Goal: Find specific page/section: Find specific page/section

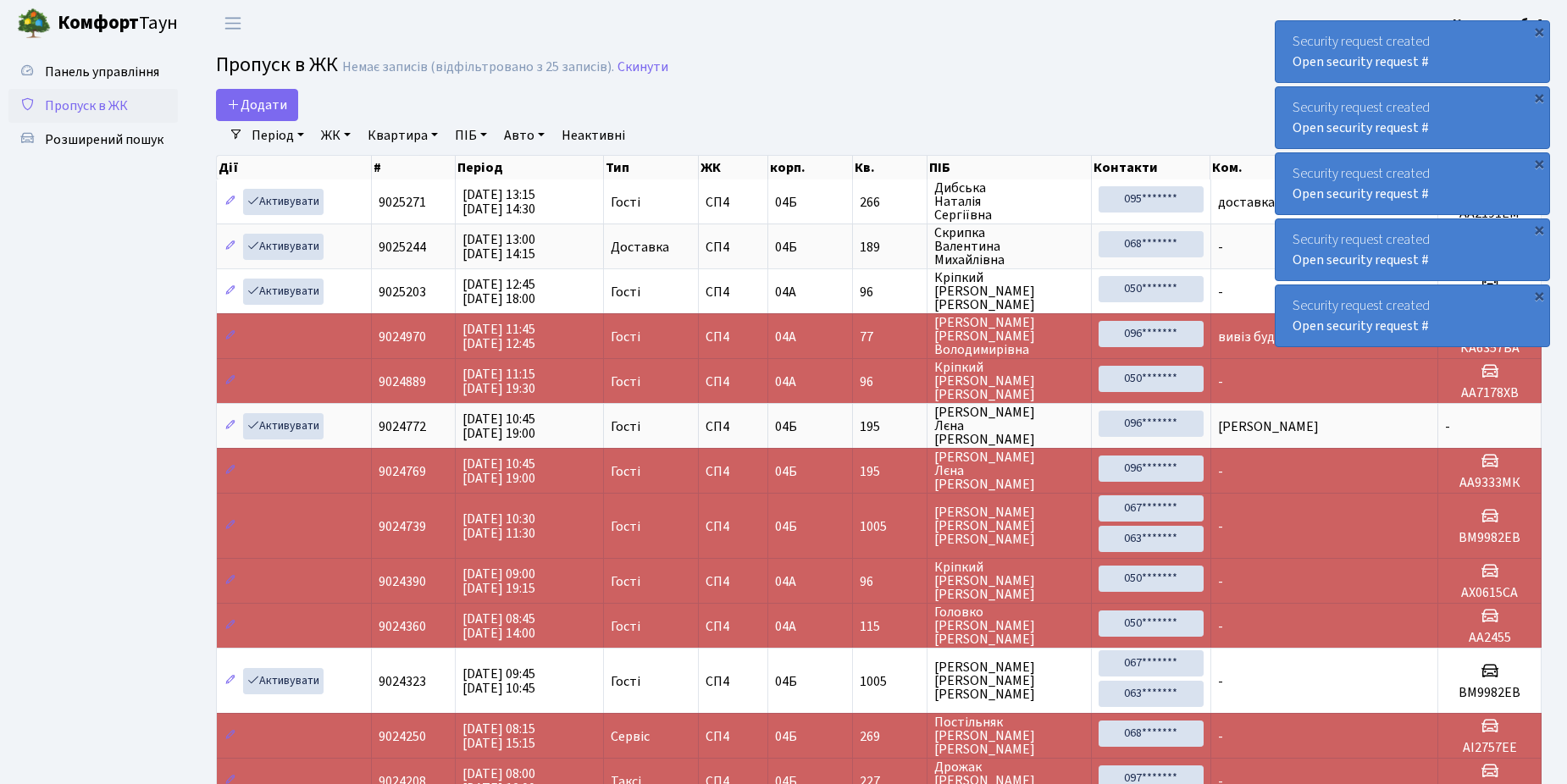
select select "25"
click at [116, 143] on span "Розширений пошук" at bounding box center [104, 140] width 119 height 18
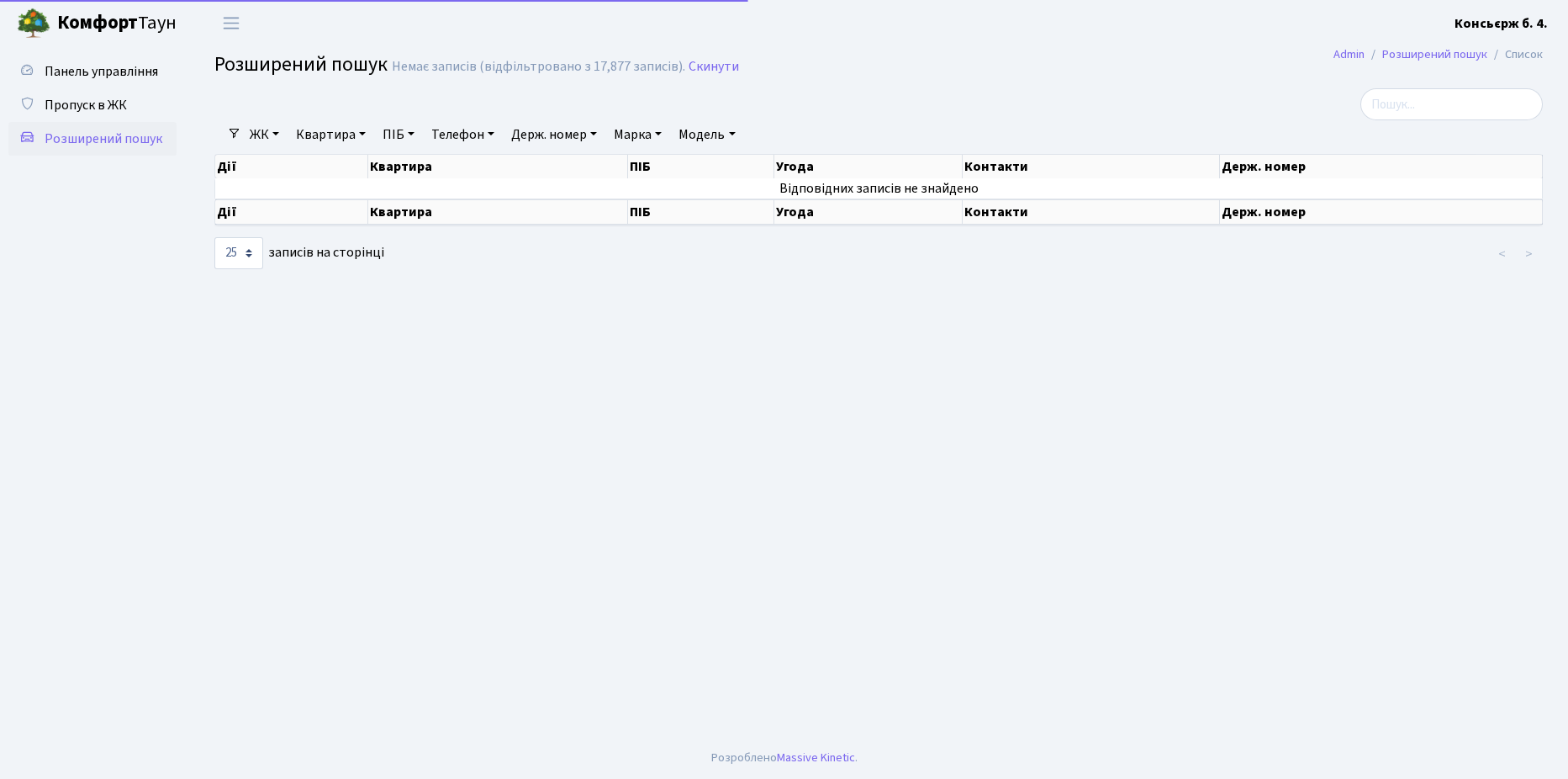
select select "25"
click at [87, 106] on span "Пропуск в ЖК" at bounding box center [85, 105] width 83 height 18
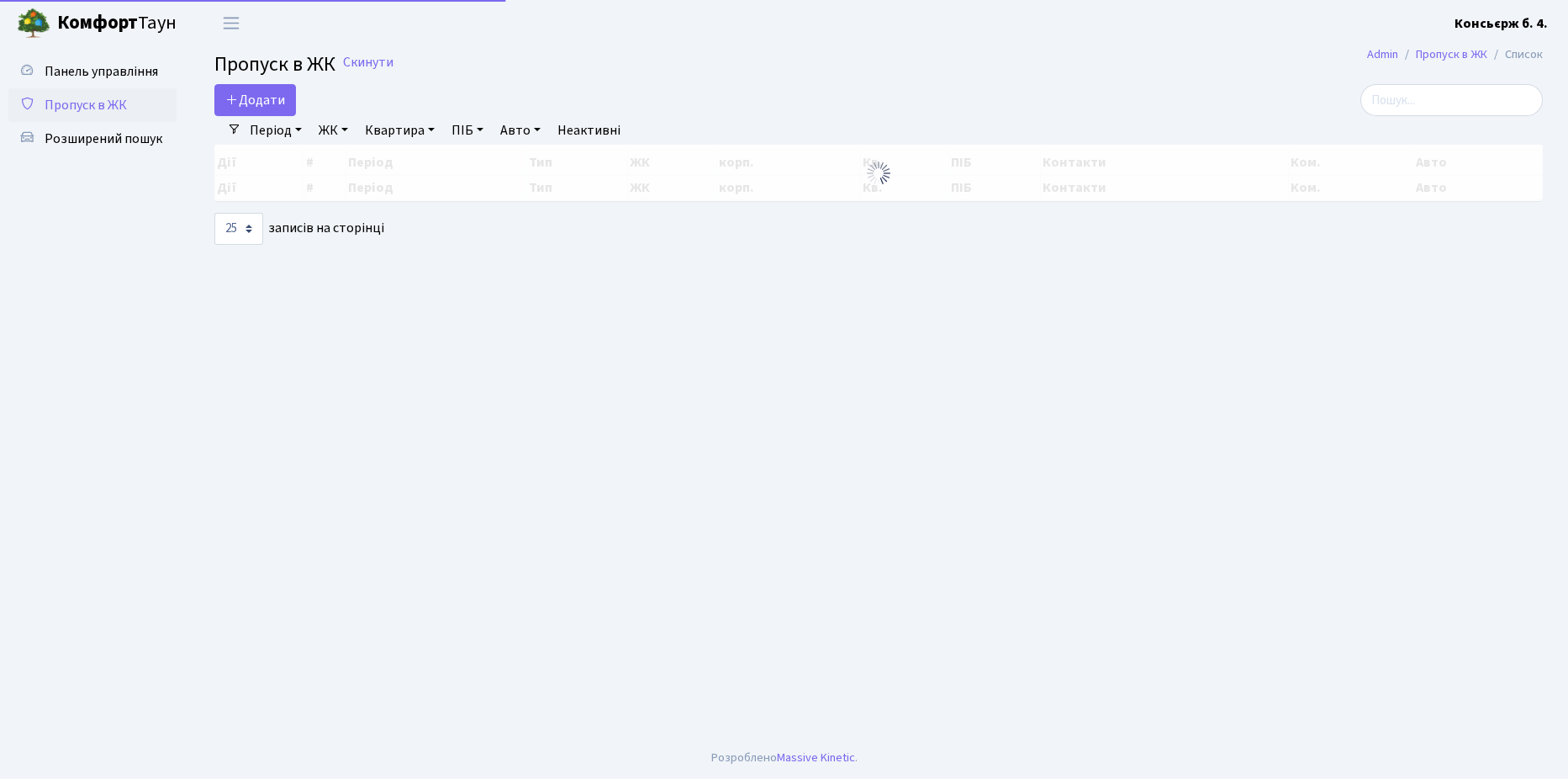
select select "25"
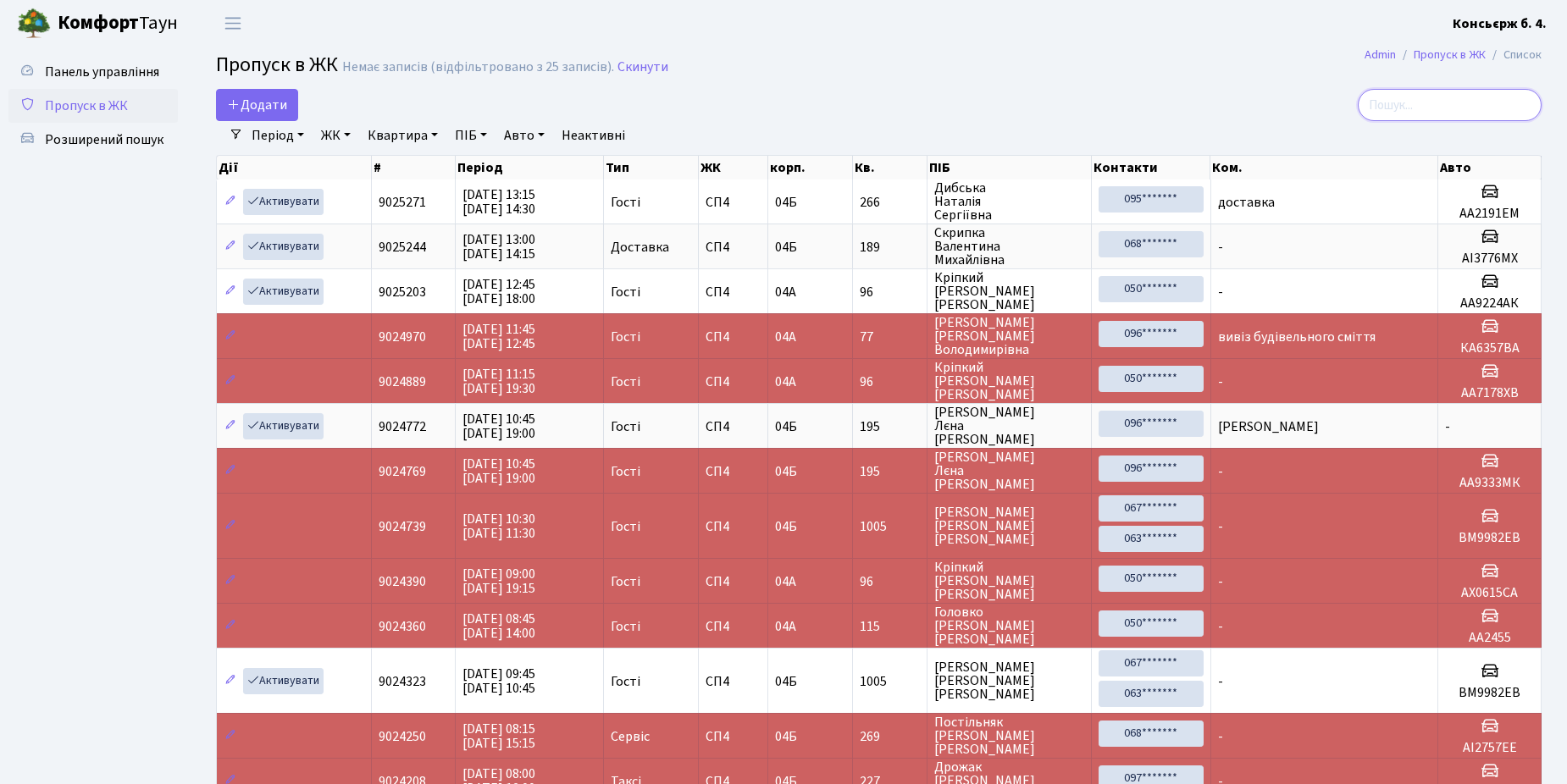
click at [1435, 102] on input "search" at bounding box center [1450, 104] width 184 height 32
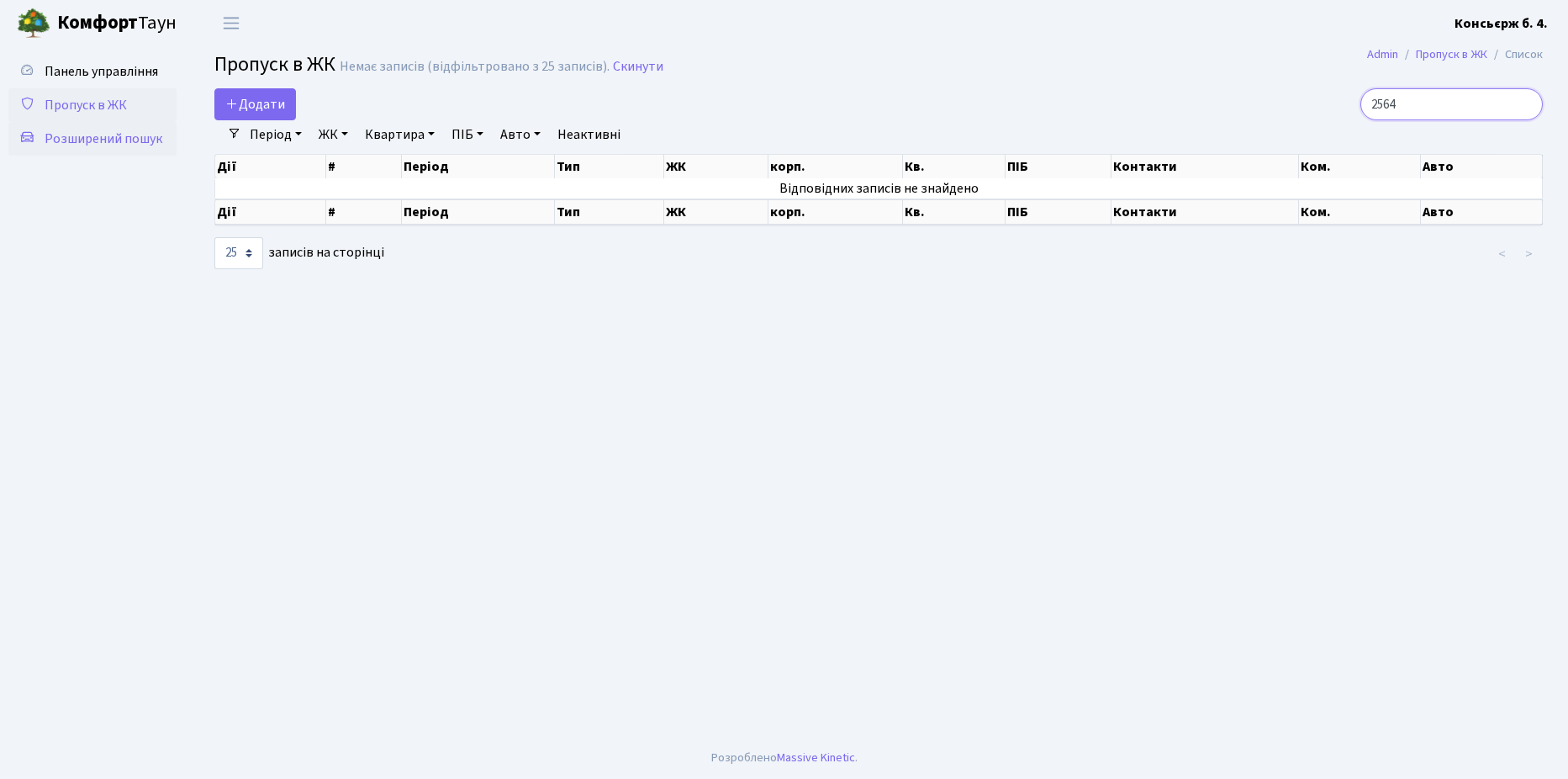
type input "2564"
click at [96, 136] on span "Розширений пошук" at bounding box center [104, 139] width 118 height 18
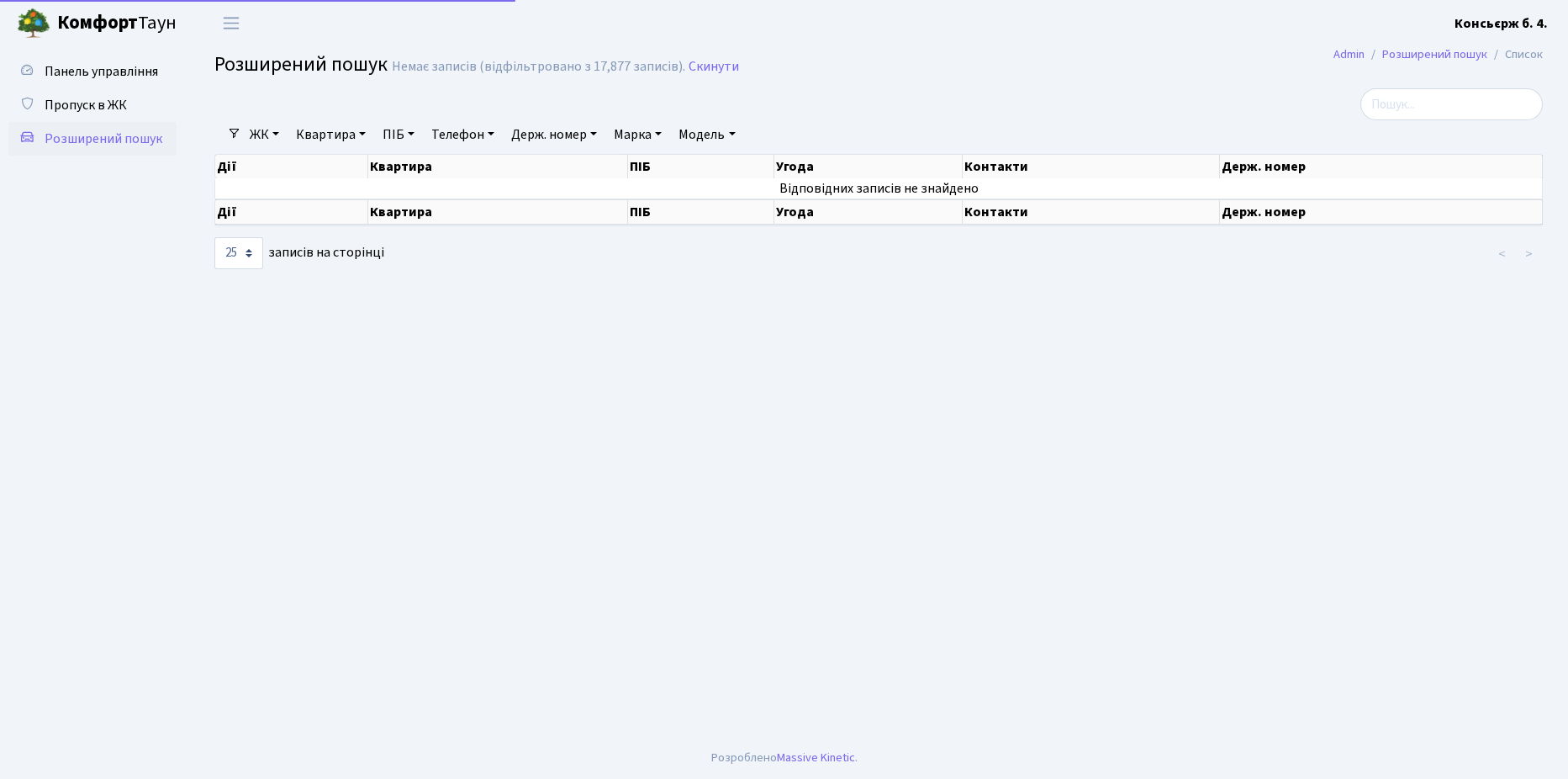
select select "25"
click at [1417, 104] on input "search" at bounding box center [1452, 104] width 183 height 32
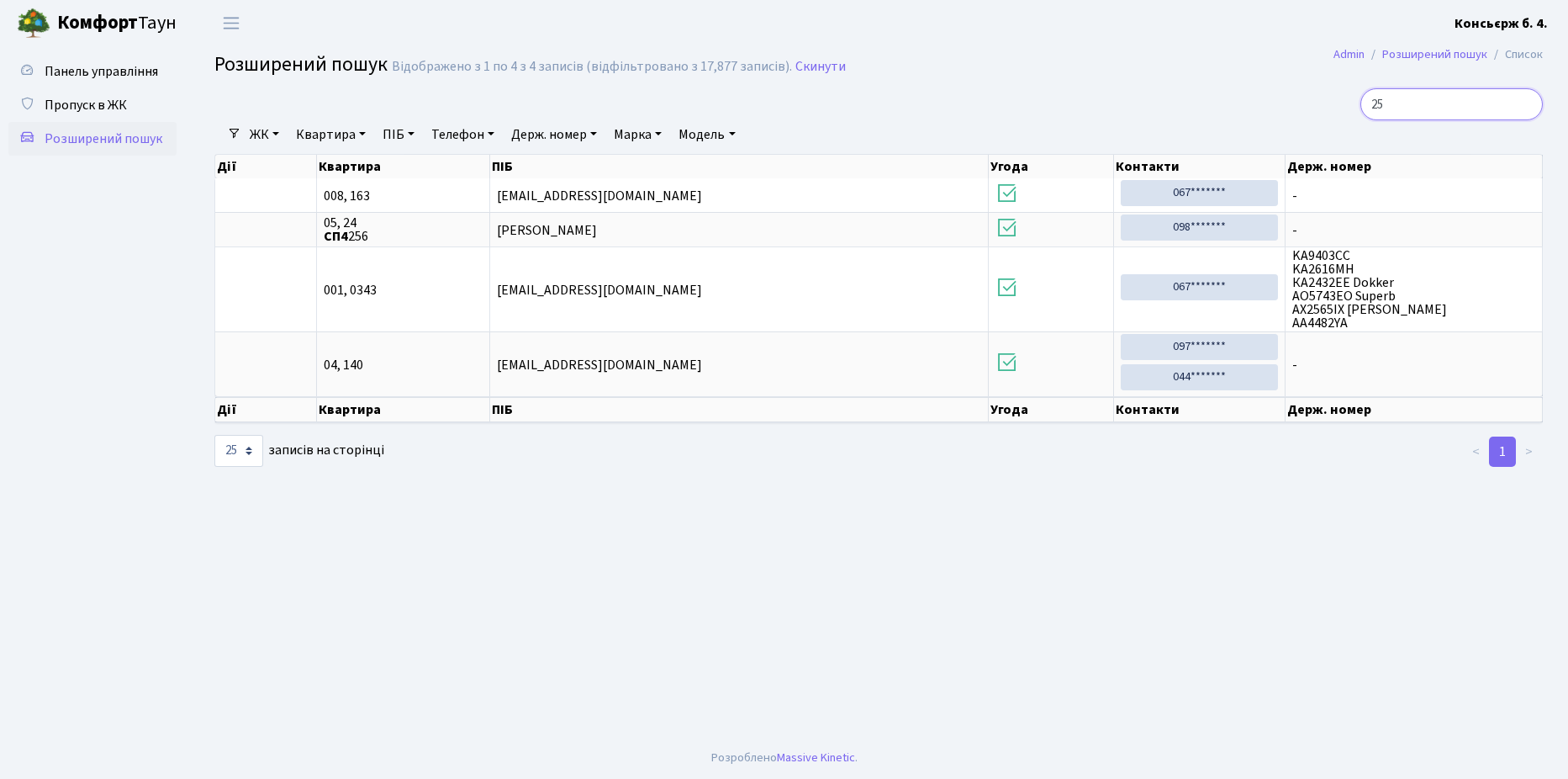
type input "2"
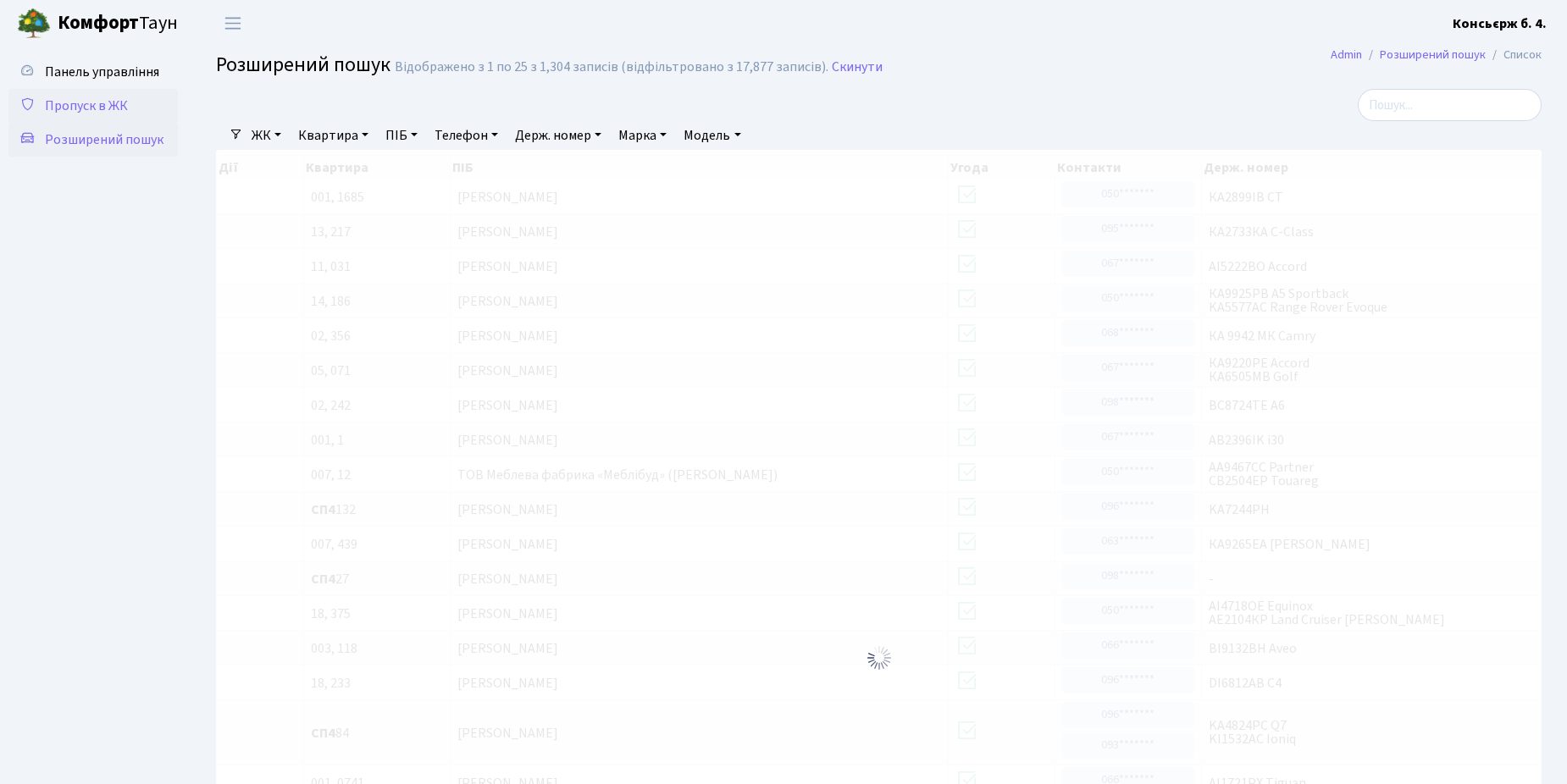
click at [85, 98] on span "Пропуск в ЖК" at bounding box center [86, 106] width 83 height 18
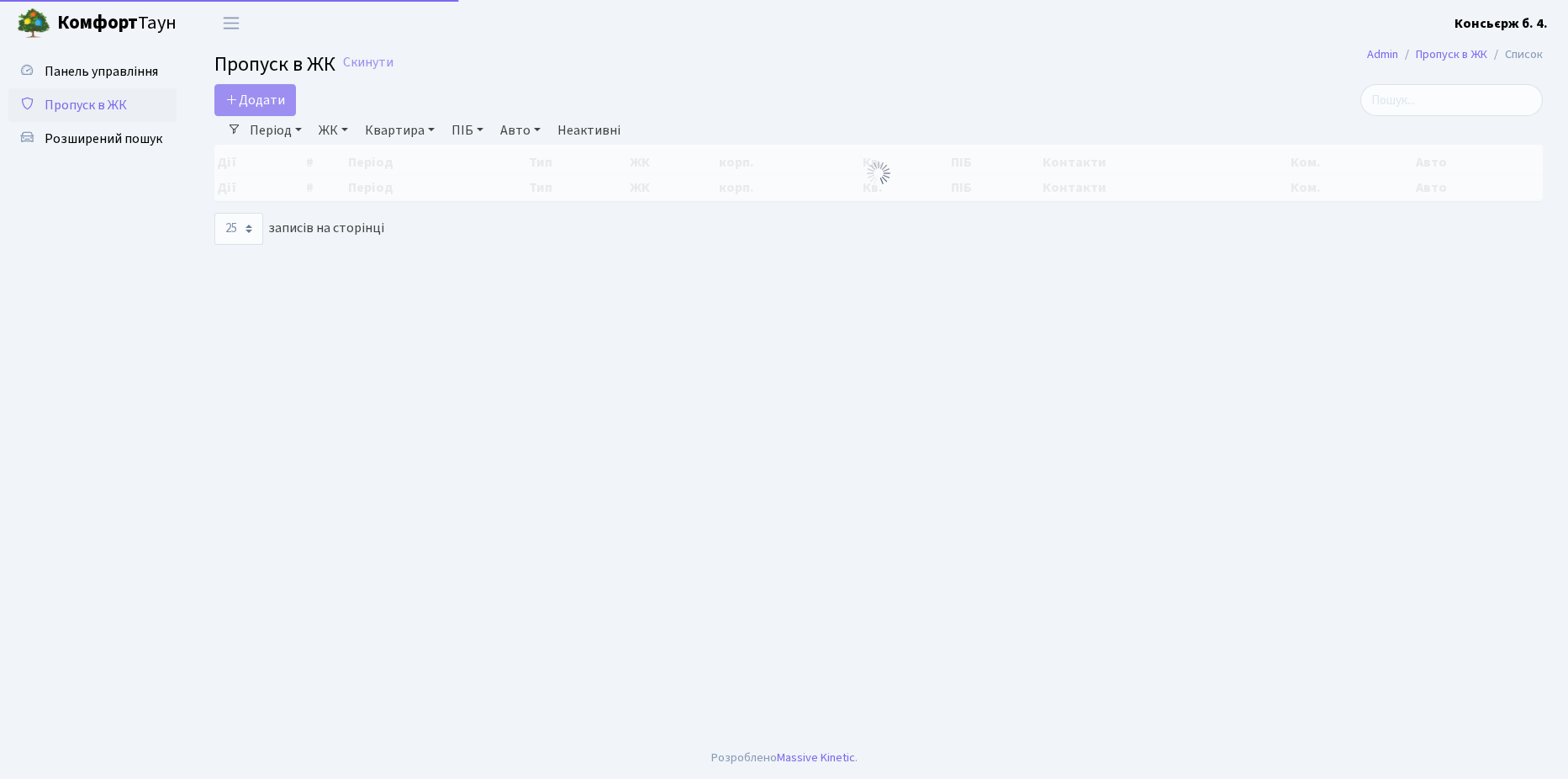
select select "25"
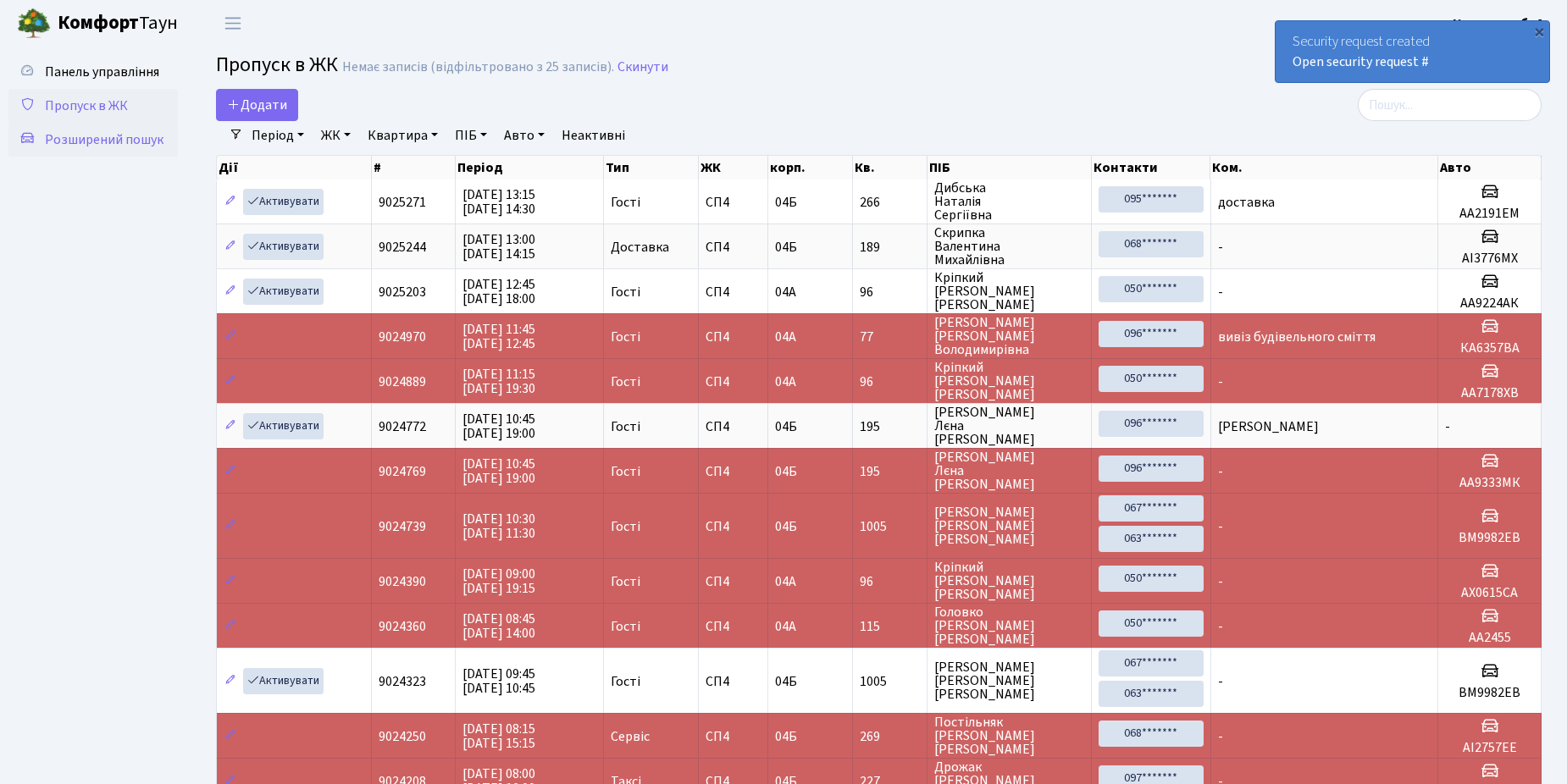
click at [95, 142] on span "Розширений пошук" at bounding box center [104, 140] width 119 height 18
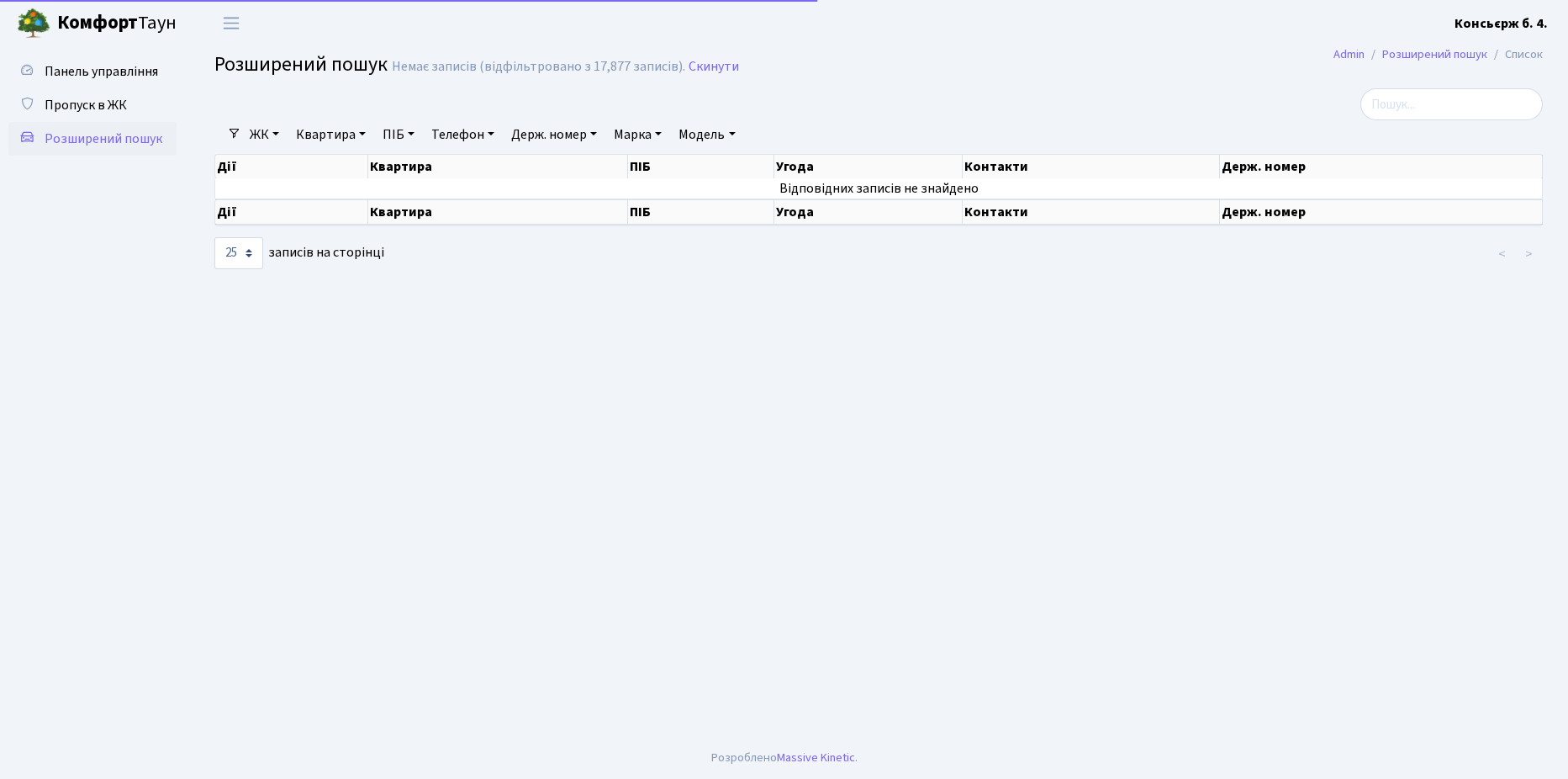
select select "25"
click at [274, 129] on link "ЖК" at bounding box center [264, 134] width 43 height 28
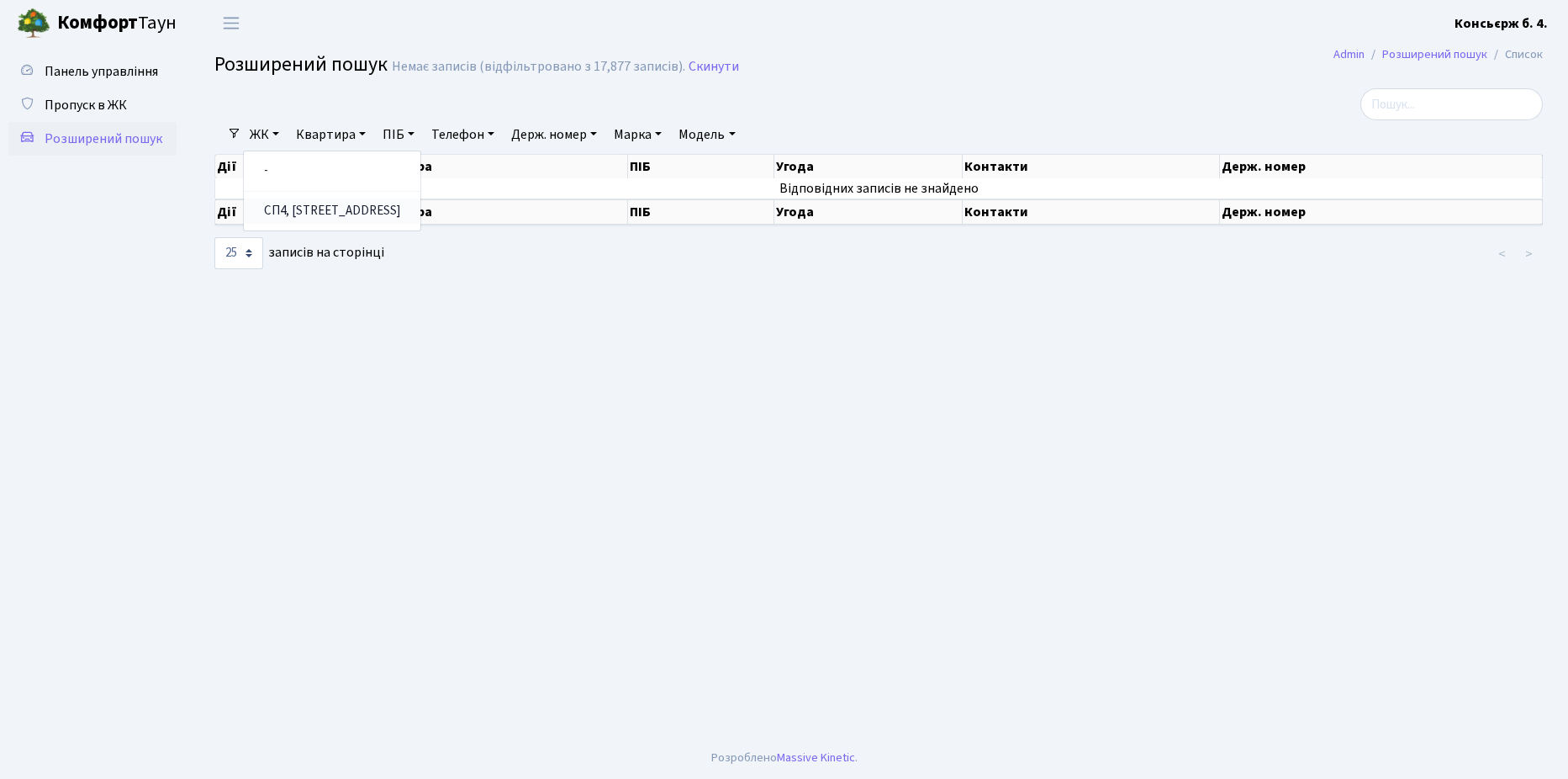
click at [297, 207] on link "СП4, [STREET_ADDRESS]" at bounding box center [332, 211] width 176 height 26
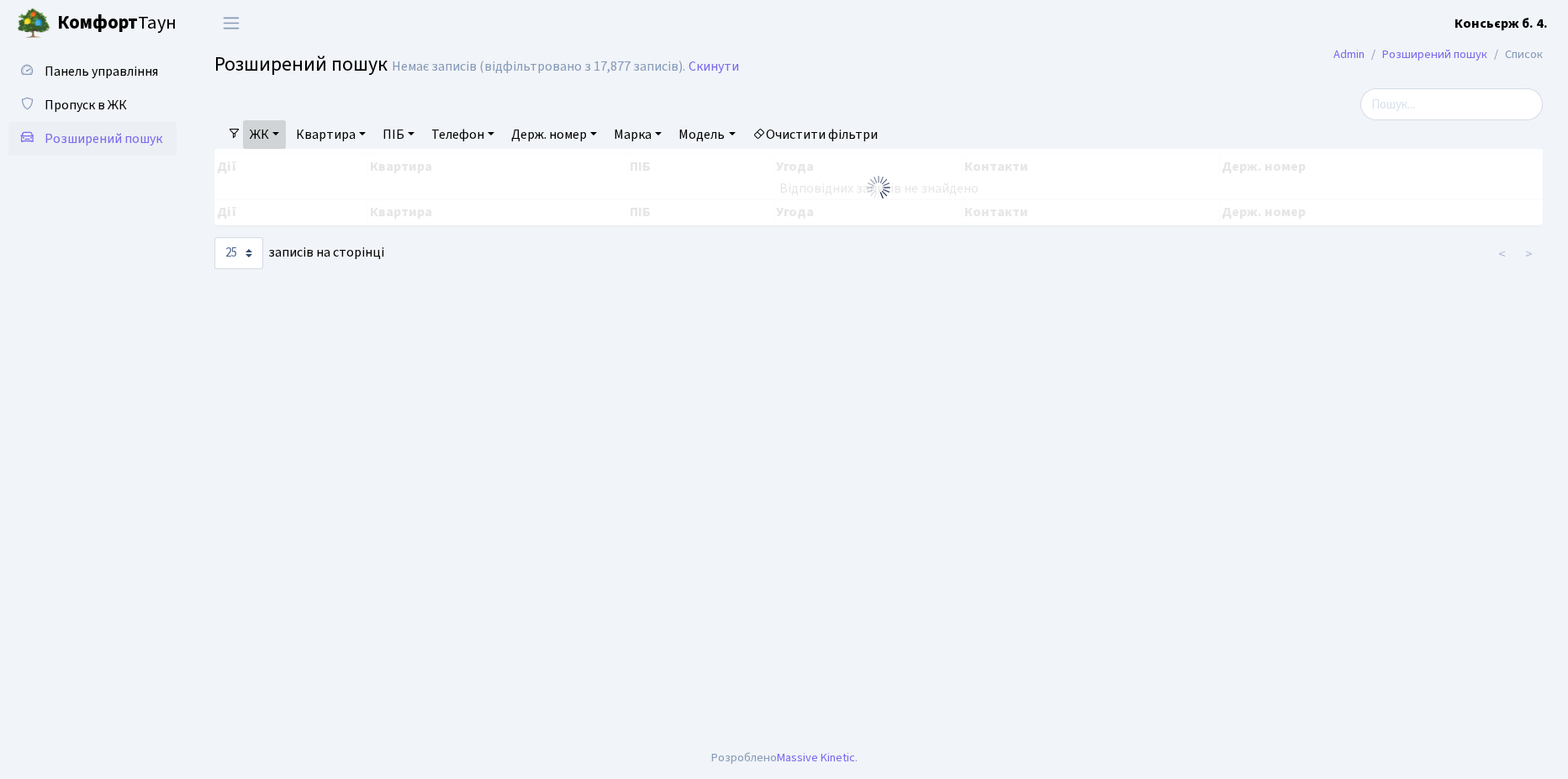
click at [643, 132] on link "Марка" at bounding box center [638, 134] width 62 height 28
click at [830, 131] on link "Очистити фільтри" at bounding box center [815, 134] width 139 height 28
click at [116, 106] on span "Пропуск в ЖК" at bounding box center [85, 105] width 83 height 18
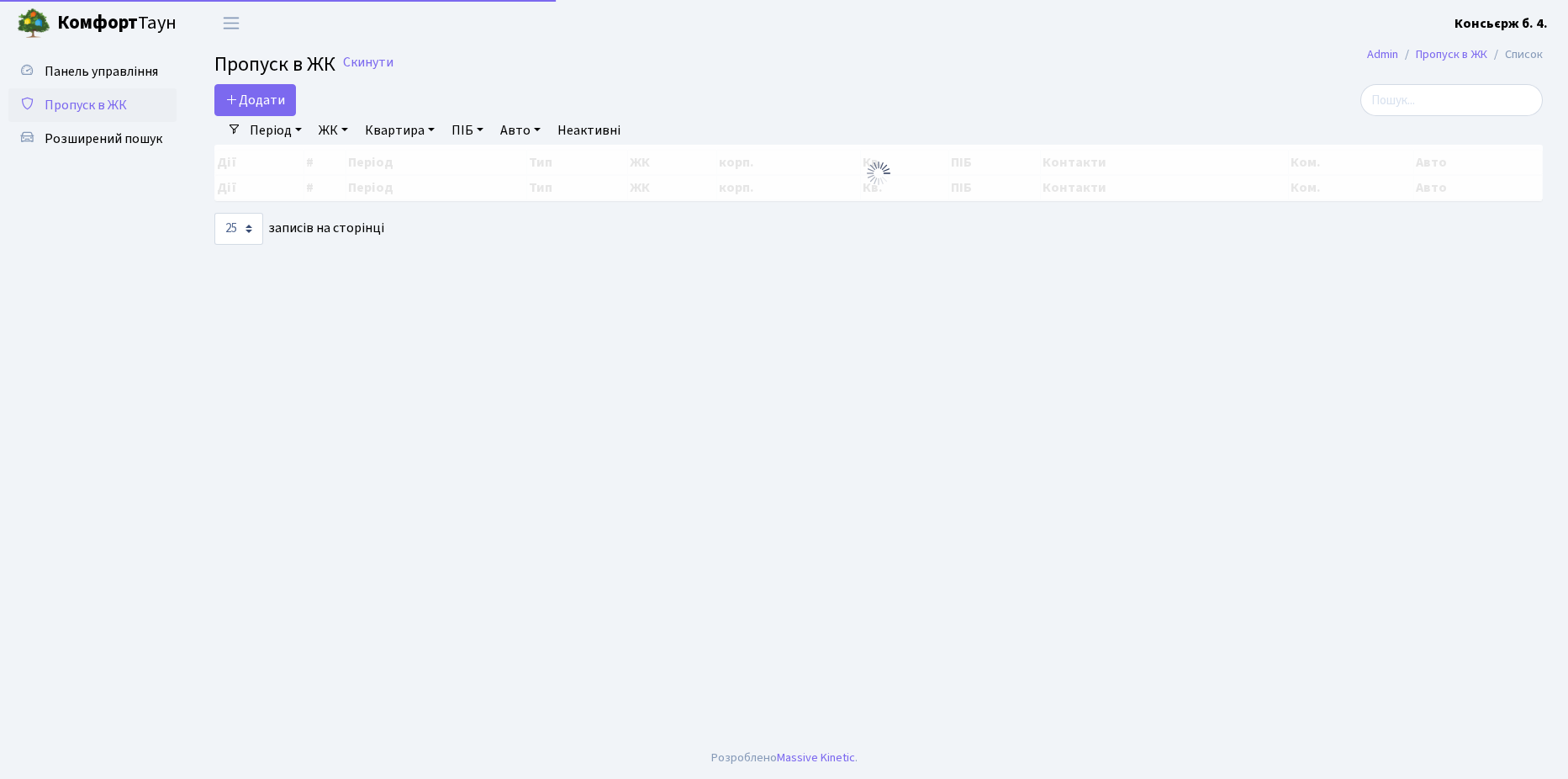
select select "25"
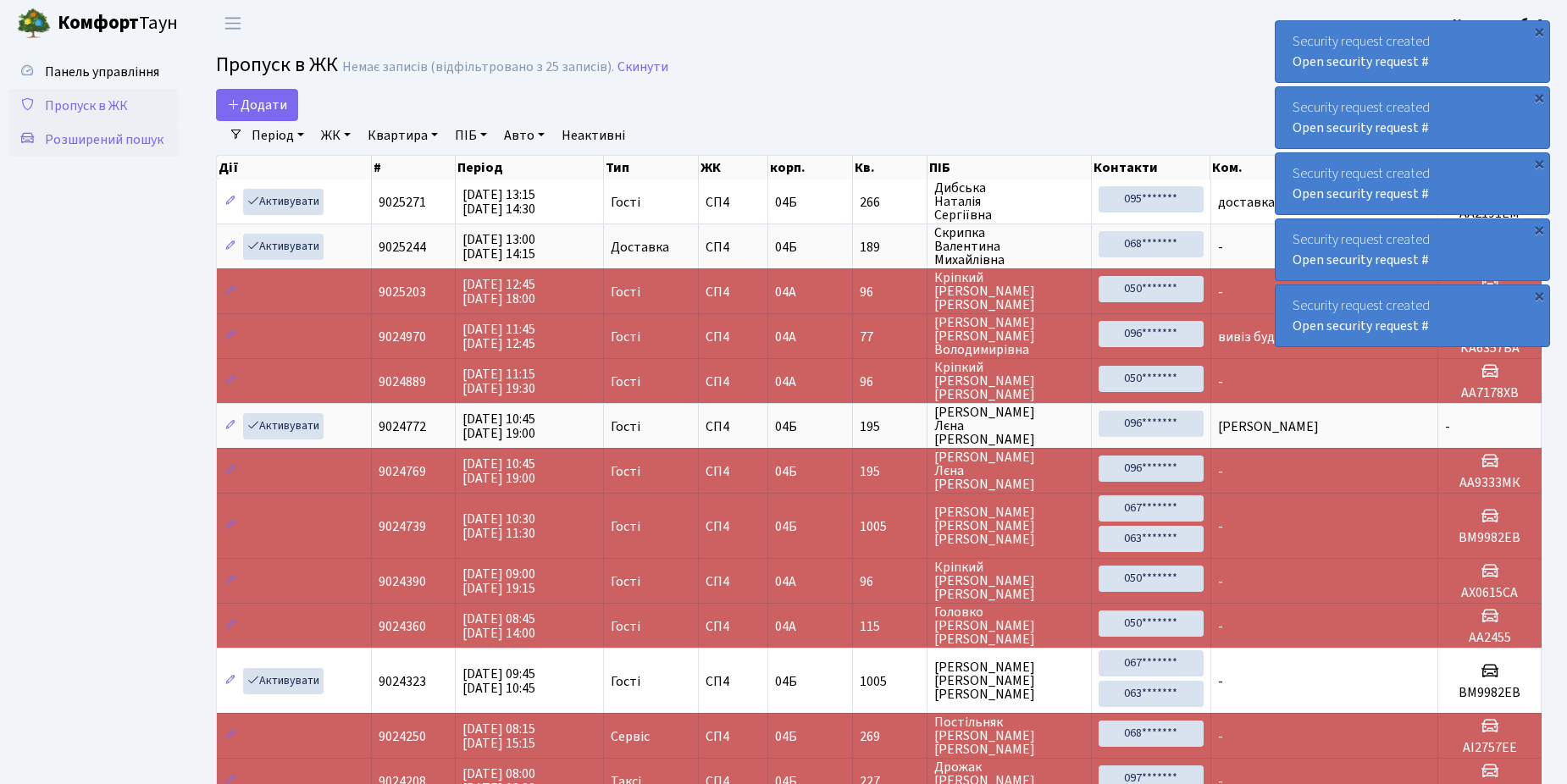
click at [98, 139] on span "Розширений пошук" at bounding box center [104, 140] width 119 height 18
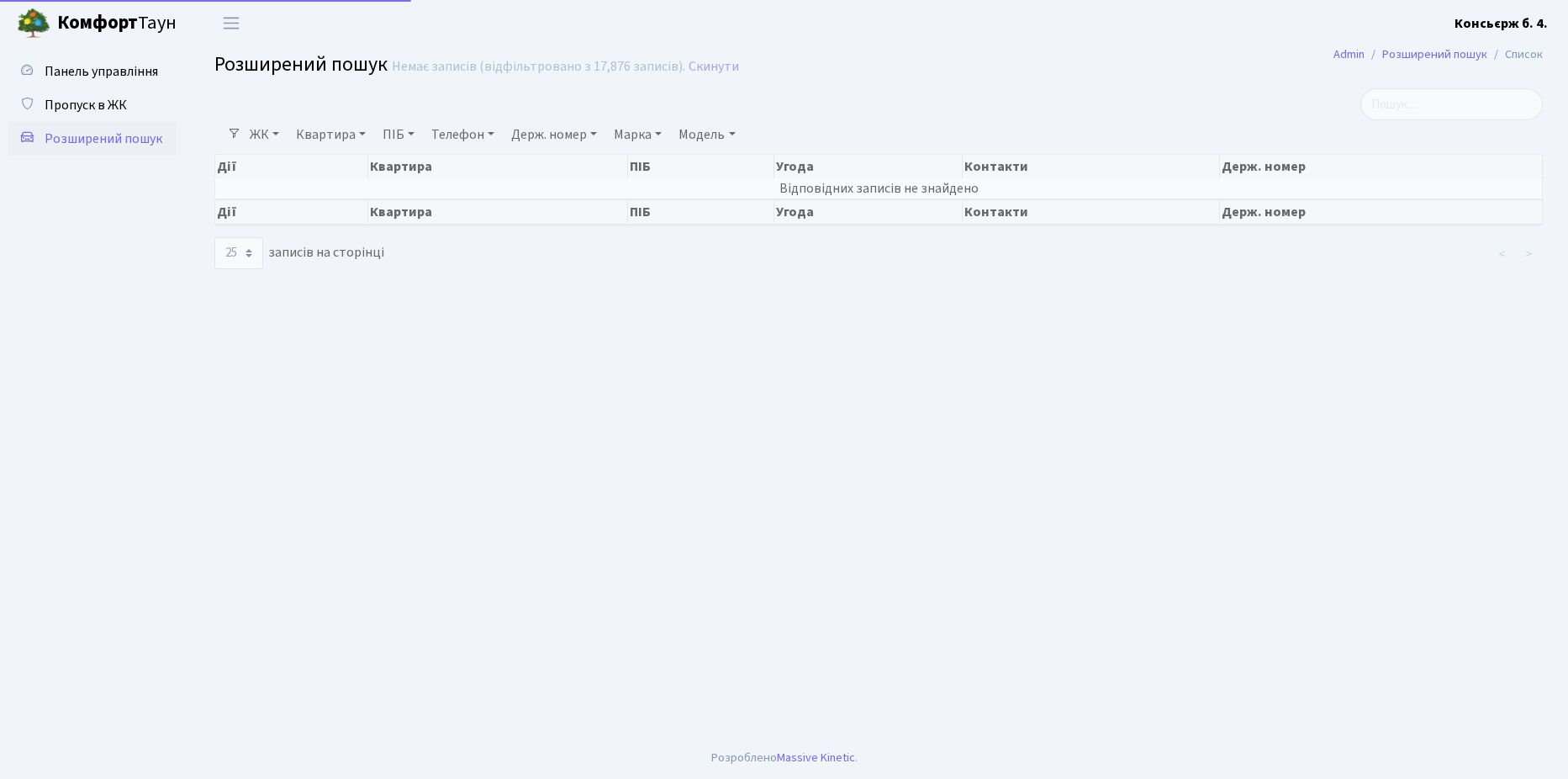
select select "25"
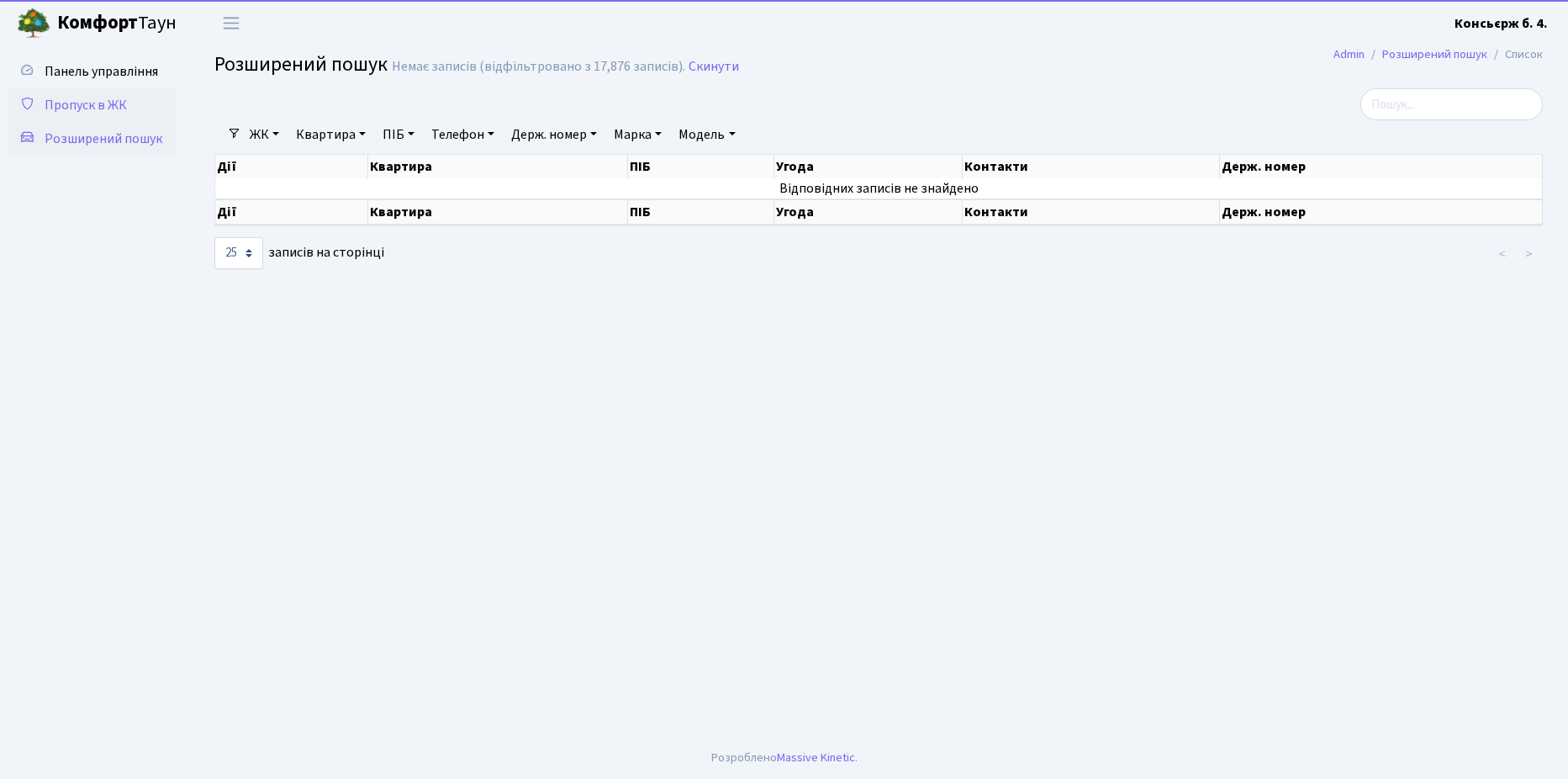
click at [80, 100] on span "Пропуск в ЖК" at bounding box center [85, 105] width 83 height 18
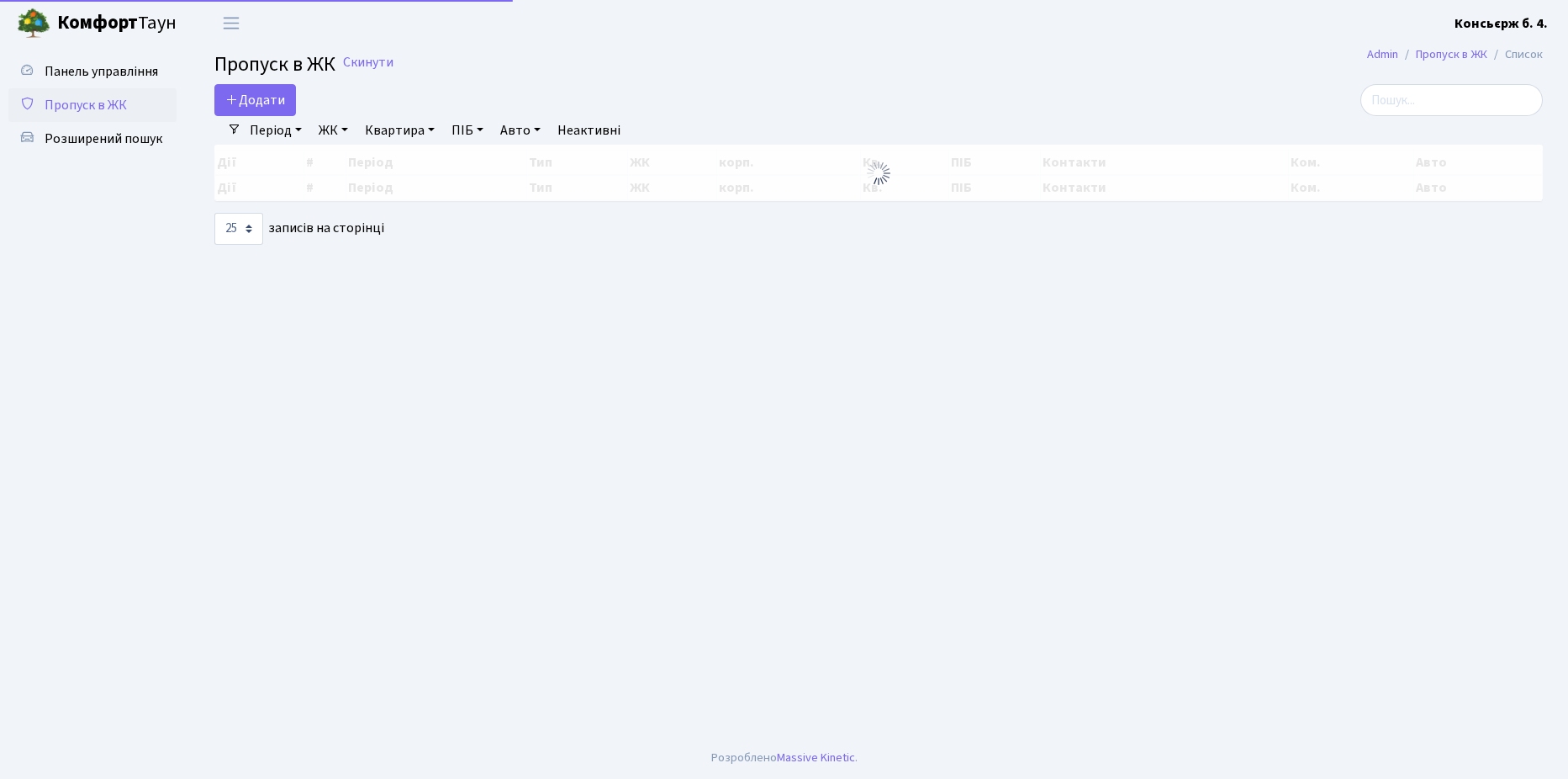
select select "25"
